Goal: Check status: Check status

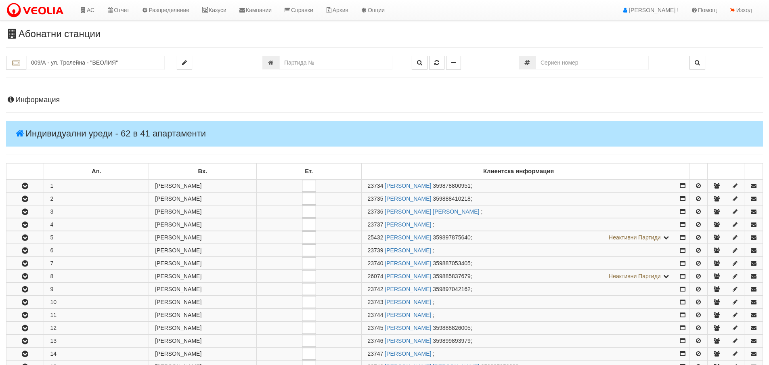
scroll to position [282, 0]
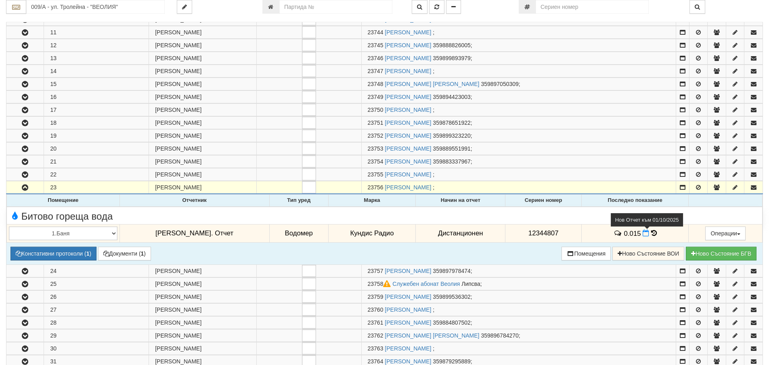
click at [643, 231] on span at bounding box center [646, 233] width 8 height 8
click at [651, 233] on icon at bounding box center [654, 233] width 6 height 7
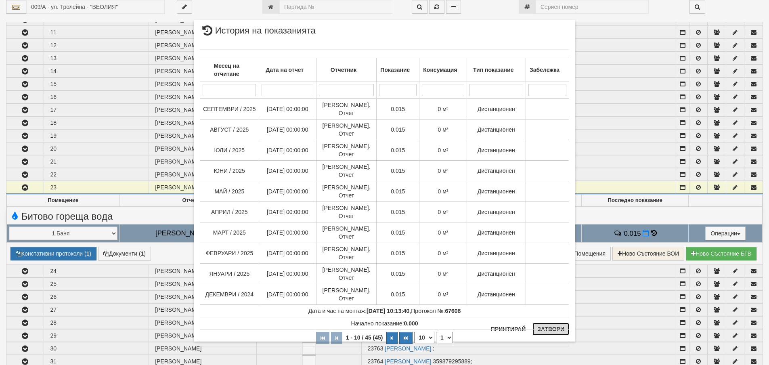
click at [552, 330] on button "Затвори" at bounding box center [550, 328] width 37 height 13
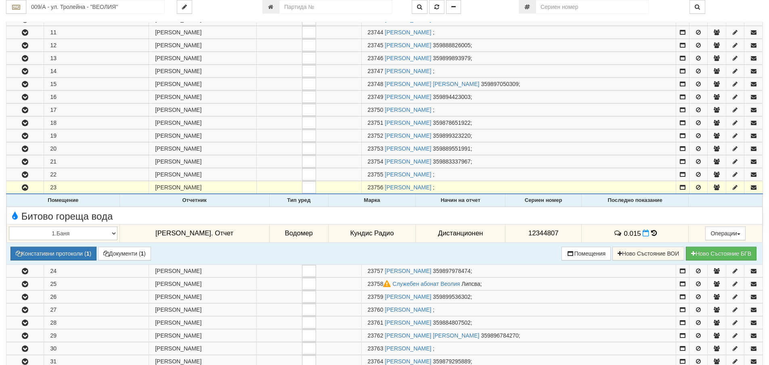
click at [540, 235] on span "12344807" at bounding box center [543, 233] width 30 height 8
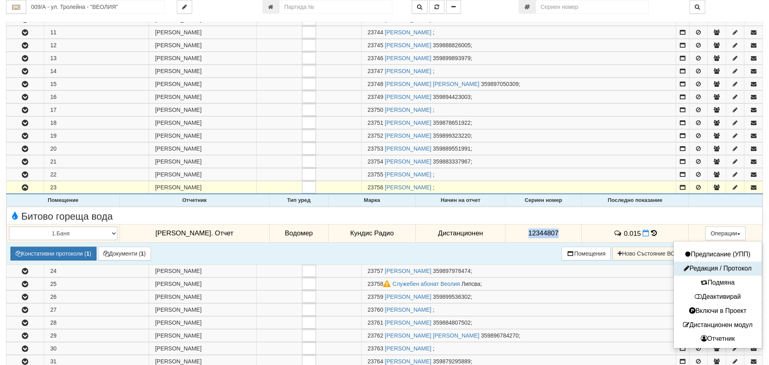
click at [707, 267] on button "Редакция / Протокол" at bounding box center [717, 268] width 84 height 10
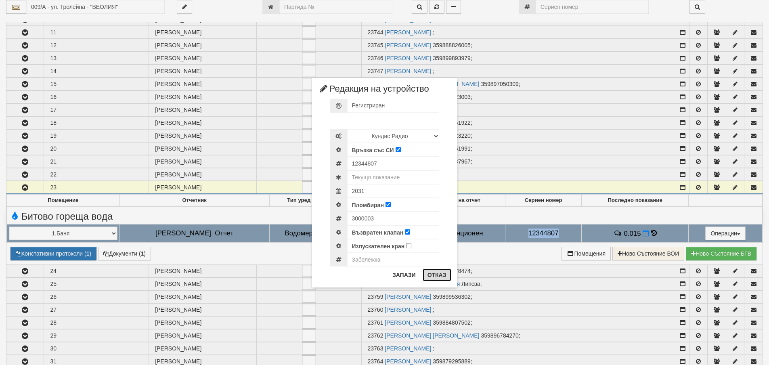
click at [445, 274] on button "Отказ" at bounding box center [436, 274] width 29 height 13
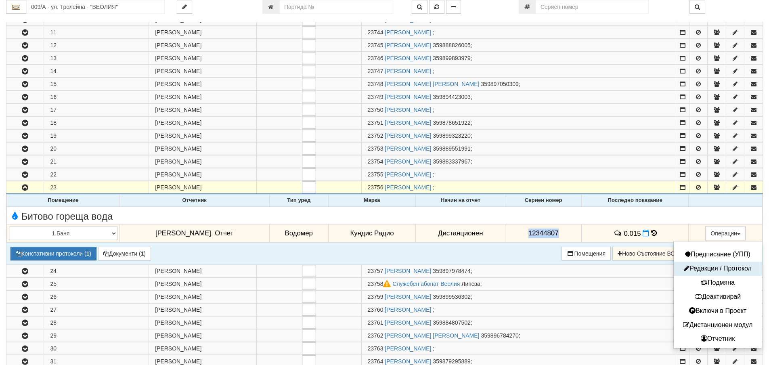
click at [710, 267] on button "Редакция / Протокол" at bounding box center [717, 268] width 84 height 10
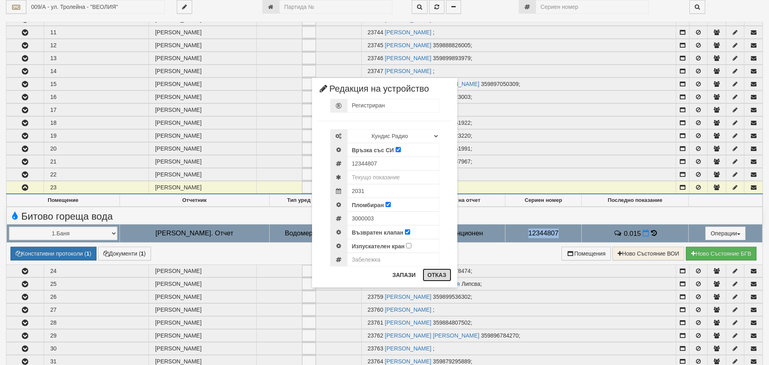
click at [441, 279] on button "Отказ" at bounding box center [436, 274] width 29 height 13
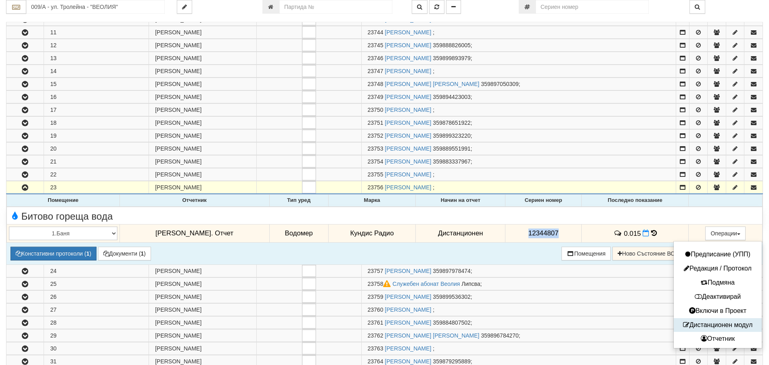
click at [710, 323] on button "Дистанционен модул" at bounding box center [717, 325] width 84 height 10
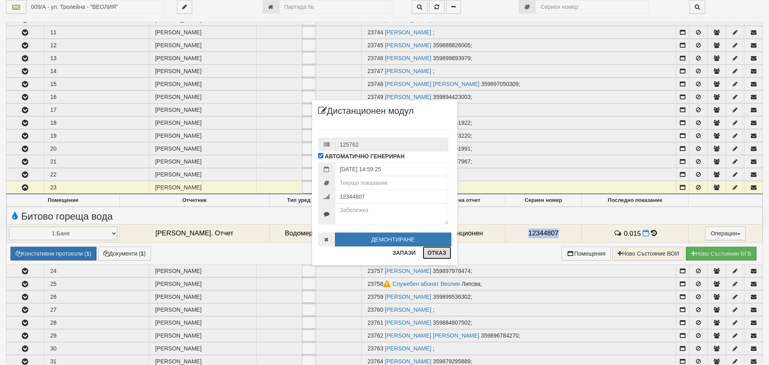
click at [445, 257] on button "Отказ" at bounding box center [436, 252] width 29 height 13
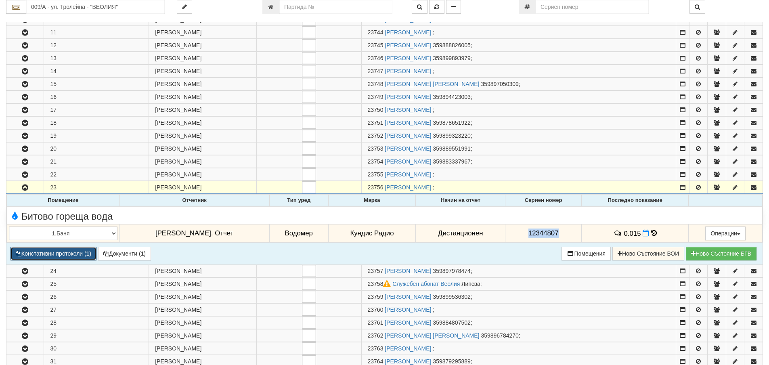
click at [58, 251] on button "Констативни протоколи ( 1 )" at bounding box center [53, 253] width 86 height 14
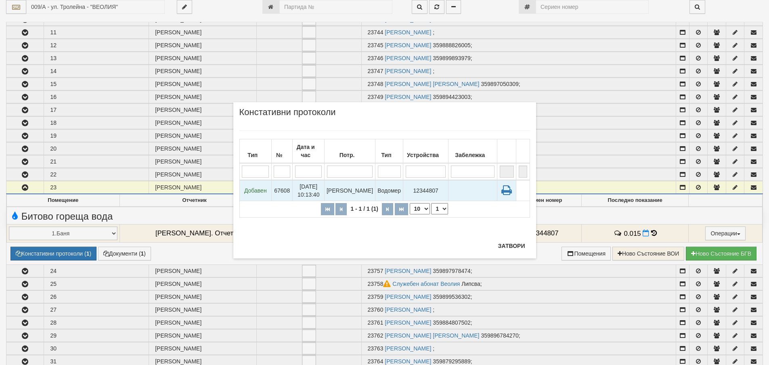
click at [424, 192] on td "12344807" at bounding box center [425, 190] width 45 height 21
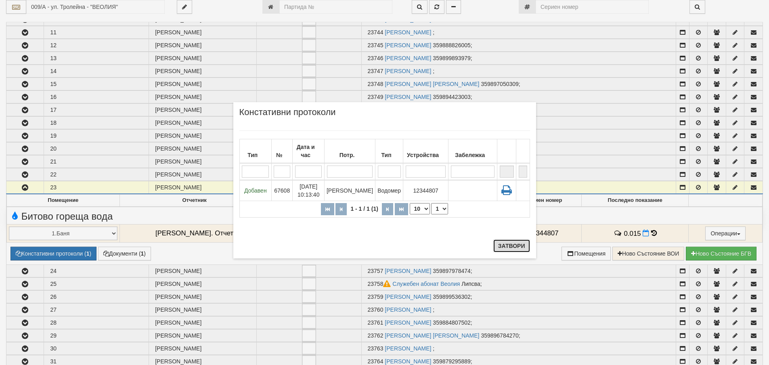
click at [508, 247] on button "Затвори" at bounding box center [511, 245] width 37 height 13
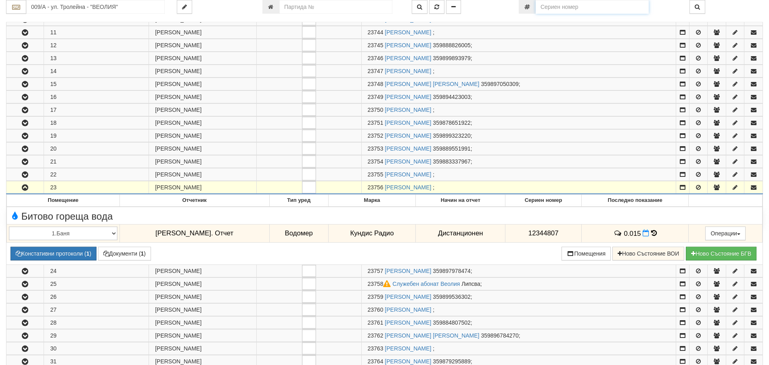
click at [574, 2] on input "number" at bounding box center [591, 7] width 113 height 14
